Goal: Information Seeking & Learning: Learn about a topic

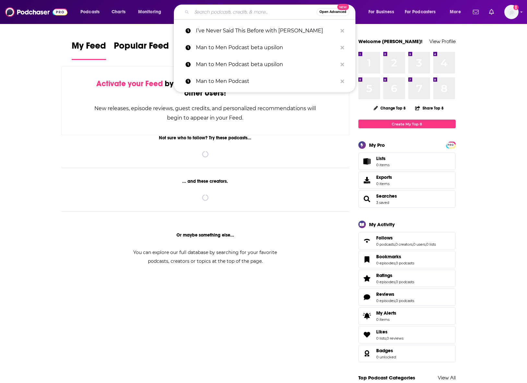
click at [270, 10] on input "Search podcasts, credits, & more..." at bounding box center [254, 12] width 125 height 10
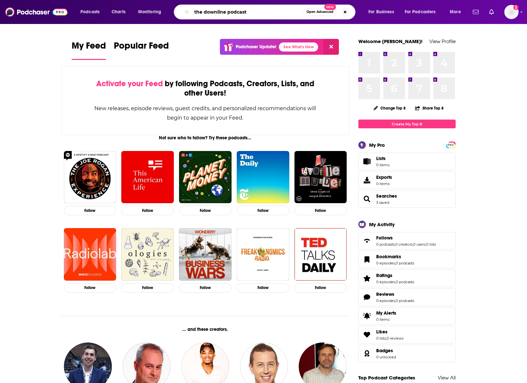
type input "the downline podcast"
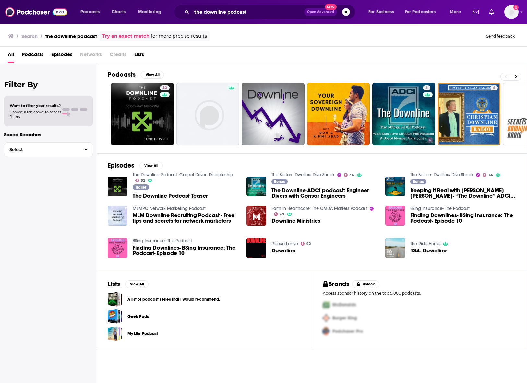
click at [172, 197] on span "The Downline Podcast Teaser" at bounding box center [170, 196] width 75 height 6
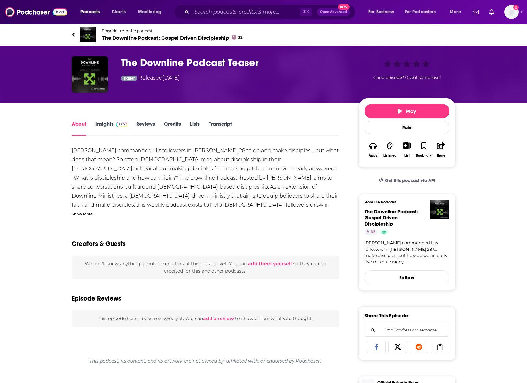
click at [111, 124] on link "Insights" at bounding box center [111, 128] width 32 height 15
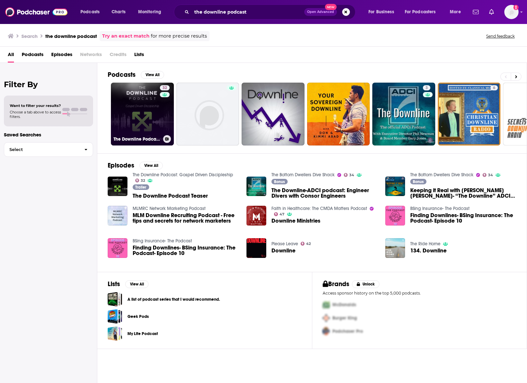
click at [146, 118] on link "32 The Downline Podcast: [DEMOGRAPHIC_DATA] Driven Discipleship" at bounding box center [142, 114] width 63 height 63
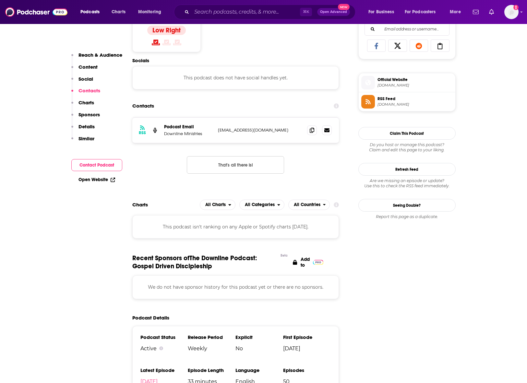
scroll to position [446, 0]
